Goal: Information Seeking & Learning: Learn about a topic

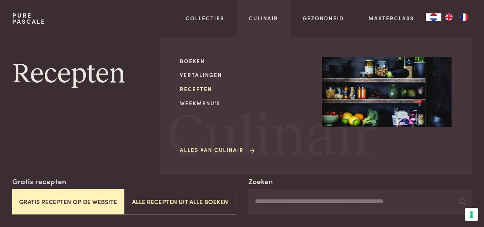
click at [202, 89] on link "Recepten" at bounding box center [245, 89] width 130 height 8
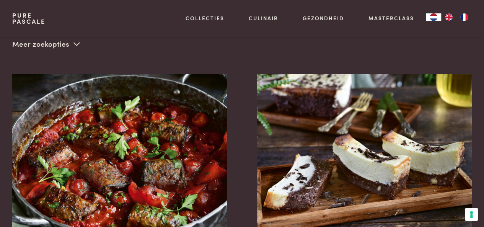
scroll to position [191, 0]
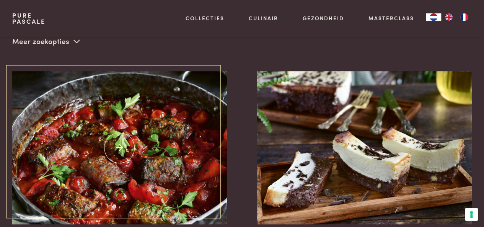
click at [160, 144] on img at bounding box center [119, 147] width 215 height 153
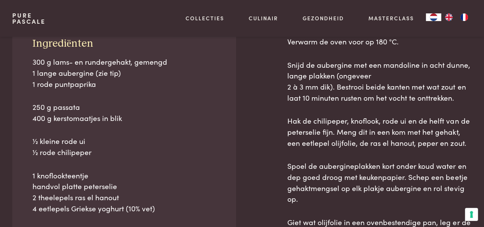
scroll to position [344, 0]
